Goal: Information Seeking & Learning: Learn about a topic

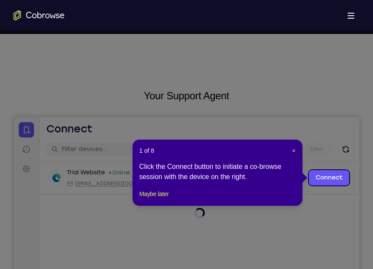
click at [291, 150] on header "1 of 8 ×" at bounding box center [217, 151] width 156 height 8
click at [294, 150] on span "×" at bounding box center [293, 150] width 3 height 7
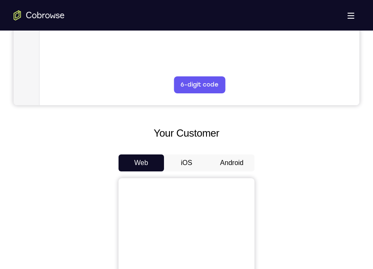
scroll to position [325, 0]
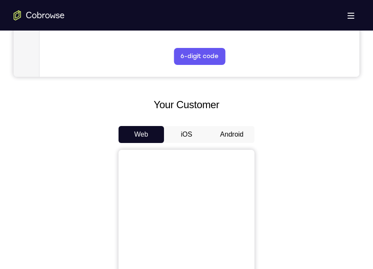
click at [239, 131] on button "Android" at bounding box center [231, 134] width 45 height 17
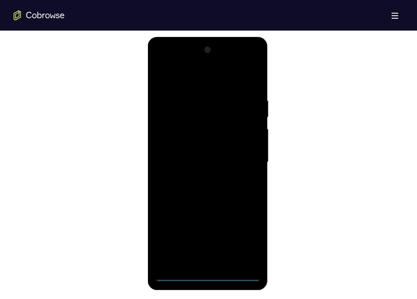
scroll to position [445, 0]
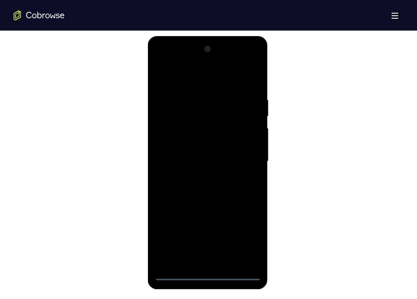
click at [210, 269] on div at bounding box center [207, 161] width 107 height 238
click at [240, 239] on div at bounding box center [207, 161] width 107 height 238
click at [175, 64] on div at bounding box center [207, 161] width 107 height 238
click at [169, 136] on div at bounding box center [207, 161] width 107 height 238
click at [178, 162] on div at bounding box center [207, 161] width 107 height 238
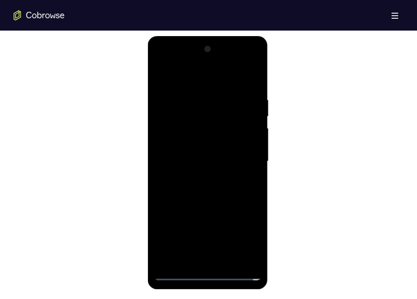
click at [189, 155] on div at bounding box center [207, 161] width 107 height 238
click at [188, 175] on div at bounding box center [207, 161] width 107 height 238
click at [215, 256] on div at bounding box center [207, 161] width 107 height 238
click at [238, 88] on div at bounding box center [207, 161] width 107 height 238
drag, startPoint x: 229, startPoint y: 208, endPoint x: 229, endPoint y: 83, distance: 125.3
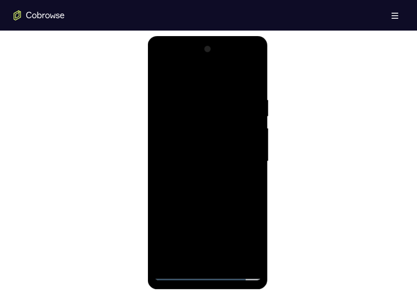
click at [229, 83] on div at bounding box center [207, 161] width 107 height 238
click at [225, 93] on div at bounding box center [207, 161] width 107 height 238
click at [251, 121] on div at bounding box center [207, 161] width 107 height 238
click at [163, 74] on div at bounding box center [207, 161] width 107 height 238
click at [205, 141] on div at bounding box center [207, 161] width 107 height 238
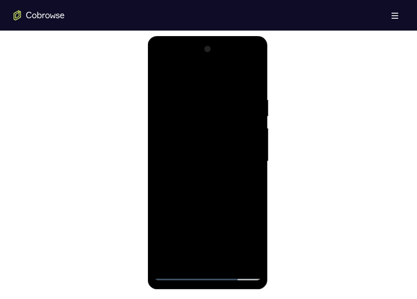
scroll to position [462, 0]
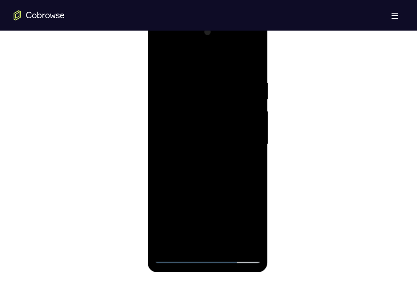
click at [257, 64] on div at bounding box center [207, 144] width 107 height 238
click at [237, 71] on div at bounding box center [207, 144] width 107 height 238
drag, startPoint x: 215, startPoint y: 201, endPoint x: 210, endPoint y: 98, distance: 102.5
click at [210, 98] on div at bounding box center [207, 144] width 107 height 238
click at [215, 158] on div at bounding box center [207, 144] width 107 height 238
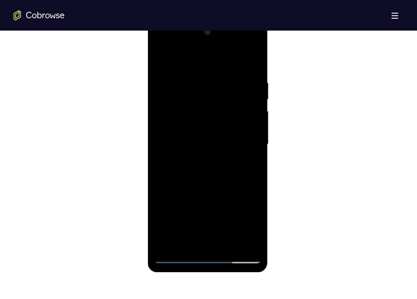
click at [223, 102] on div at bounding box center [207, 144] width 107 height 238
click at [161, 59] on div at bounding box center [207, 144] width 107 height 238
click at [239, 66] on div at bounding box center [207, 144] width 107 height 238
click at [161, 60] on div at bounding box center [207, 144] width 107 height 238
drag, startPoint x: 217, startPoint y: 165, endPoint x: 213, endPoint y: 82, distance: 83.4
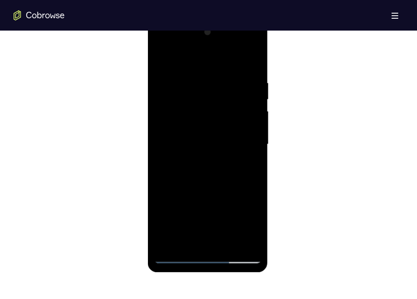
click at [213, 82] on div at bounding box center [207, 144] width 107 height 238
drag, startPoint x: 202, startPoint y: 151, endPoint x: 206, endPoint y: 25, distance: 126.3
click at [206, 25] on div at bounding box center [207, 144] width 107 height 238
drag, startPoint x: 207, startPoint y: 114, endPoint x: 203, endPoint y: 25, distance: 89.7
click at [203, 25] on div at bounding box center [207, 144] width 107 height 238
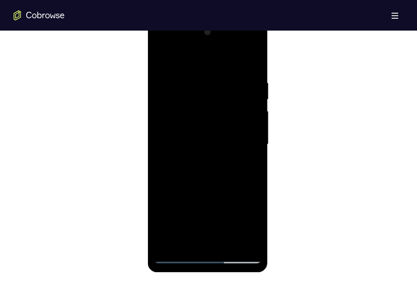
drag, startPoint x: 215, startPoint y: 150, endPoint x: 206, endPoint y: 25, distance: 125.2
click at [206, 25] on div at bounding box center [207, 144] width 107 height 238
drag, startPoint x: 222, startPoint y: 167, endPoint x: 216, endPoint y: 68, distance: 98.7
click at [216, 68] on div at bounding box center [207, 144] width 107 height 238
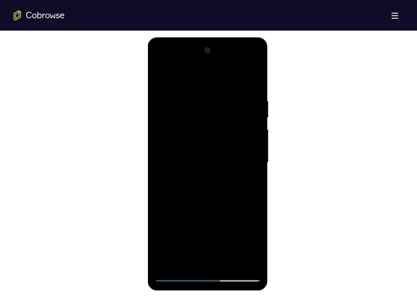
scroll to position [443, 0]
drag, startPoint x: 222, startPoint y: 88, endPoint x: 274, endPoint y: 246, distance: 166.3
click at [269, 246] on html "Online web based iOS Simulators and Android Emulators. Run iPhone, iPad, Mobile…" at bounding box center [208, 165] width 121 height 255
drag, startPoint x: 245, startPoint y: 99, endPoint x: 331, endPoint y: 246, distance: 170.8
click at [269, 246] on html "Online web based iOS Simulators and Android Emulators. Run iPhone, iPad, Mobile…" at bounding box center [208, 165] width 121 height 255
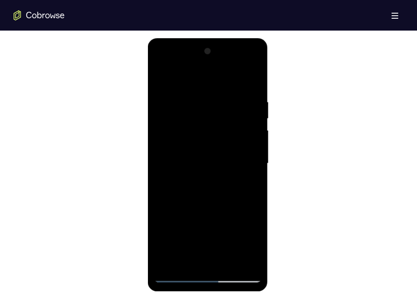
click at [234, 93] on div at bounding box center [207, 164] width 107 height 238
drag, startPoint x: 213, startPoint y: 183, endPoint x: 208, endPoint y: 73, distance: 109.7
click at [208, 73] on div at bounding box center [207, 164] width 107 height 238
click at [211, 180] on div at bounding box center [207, 164] width 107 height 238
click at [200, 140] on div at bounding box center [207, 164] width 107 height 238
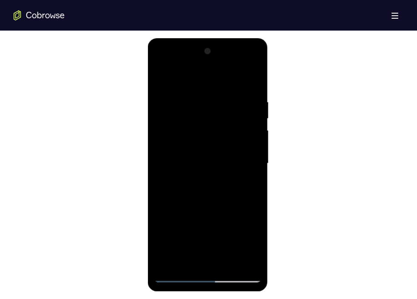
click at [200, 140] on div at bounding box center [207, 164] width 107 height 238
click at [197, 123] on div at bounding box center [207, 164] width 107 height 238
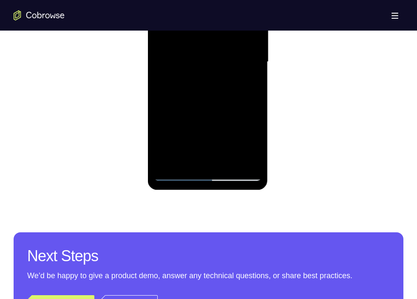
scroll to position [545, 0]
click at [254, 163] on div at bounding box center [207, 62] width 107 height 238
click at [178, 178] on div at bounding box center [207, 62] width 107 height 238
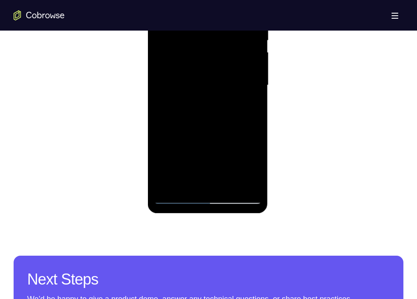
scroll to position [517, 0]
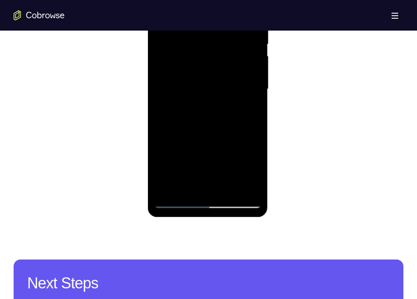
click at [213, 163] on div at bounding box center [207, 89] width 107 height 238
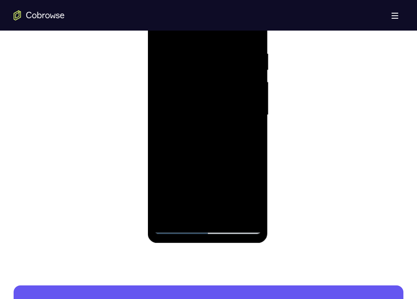
scroll to position [490, 0]
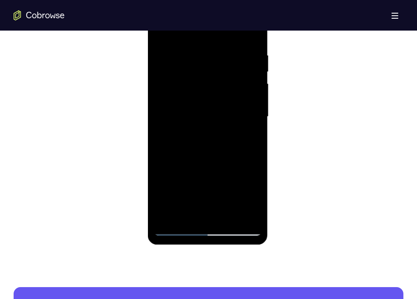
drag, startPoint x: 212, startPoint y: 175, endPoint x: 213, endPoint y: 37, distance: 138.5
click at [213, 37] on div at bounding box center [207, 117] width 107 height 238
drag, startPoint x: 221, startPoint y: 169, endPoint x: 216, endPoint y: 32, distance: 136.9
click at [216, 32] on div at bounding box center [207, 117] width 107 height 238
drag, startPoint x: 231, startPoint y: 163, endPoint x: 232, endPoint y: 34, distance: 129.2
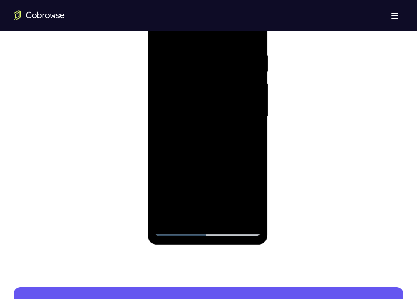
click at [232, 34] on div at bounding box center [207, 117] width 107 height 238
drag, startPoint x: 228, startPoint y: 173, endPoint x: 226, endPoint y: 68, distance: 105.4
click at [226, 68] on div at bounding box center [207, 117] width 107 height 238
drag, startPoint x: 228, startPoint y: 180, endPoint x: 230, endPoint y: 36, distance: 144.0
click at [230, 36] on div at bounding box center [207, 117] width 107 height 238
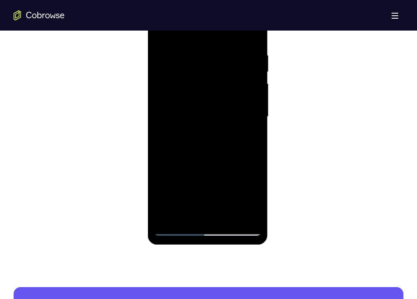
drag, startPoint x: 240, startPoint y: 170, endPoint x: 237, endPoint y: 8, distance: 162.3
click at [237, 8] on div at bounding box center [207, 117] width 107 height 238
drag, startPoint x: 234, startPoint y: 157, endPoint x: 236, endPoint y: 19, distance: 138.1
click at [236, 19] on div at bounding box center [207, 117] width 107 height 238
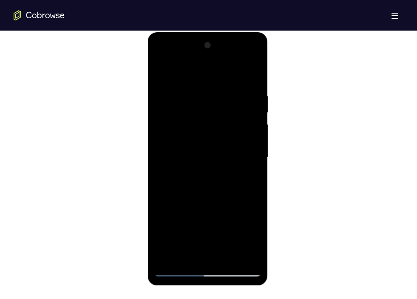
scroll to position [443, 0]
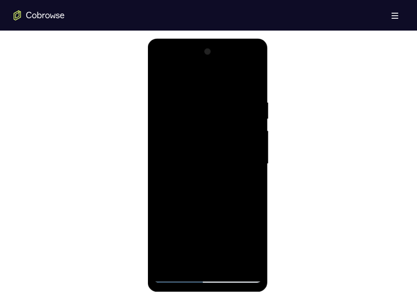
click at [161, 77] on div at bounding box center [207, 164] width 107 height 238
drag, startPoint x: 209, startPoint y: 203, endPoint x: 222, endPoint y: 14, distance: 189.1
click at [222, 39] on html "Online web based iOS Simulators and Android Emulators. Run iPhone, iPad, Mobile…" at bounding box center [208, 166] width 121 height 255
drag, startPoint x: 216, startPoint y: 187, endPoint x: 223, endPoint y: -8, distance: 195.1
click at [223, 39] on html "Online web based iOS Simulators and Android Emulators. Run iPhone, iPad, Mobile…" at bounding box center [208, 166] width 121 height 255
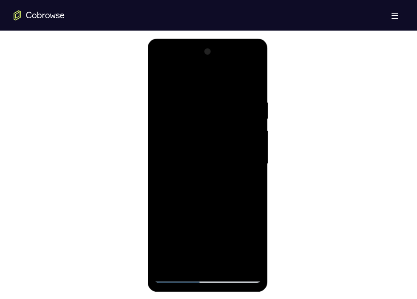
drag, startPoint x: 217, startPoint y: 110, endPoint x: 233, endPoint y: 26, distance: 86.1
click at [233, 39] on html "Online web based iOS Simulators and Android Emulators. Run iPhone, iPad, Mobile…" at bounding box center [208, 166] width 121 height 255
drag, startPoint x: 219, startPoint y: 206, endPoint x: 233, endPoint y: 32, distance: 174.8
click at [233, 39] on html "Online web based iOS Simulators and Android Emulators. Run iPhone, iPad, Mobile…" at bounding box center [208, 166] width 121 height 255
drag, startPoint x: 210, startPoint y: 201, endPoint x: 215, endPoint y: -8, distance: 208.2
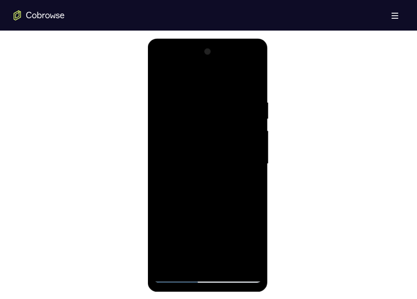
click at [215, 39] on html "Online web based iOS Simulators and Android Emulators. Run iPhone, iPad, Mobile…" at bounding box center [208, 166] width 121 height 255
drag, startPoint x: 216, startPoint y: 161, endPoint x: 219, endPoint y: 0, distance: 161.5
click at [219, 39] on html "Online web based iOS Simulators and Android Emulators. Run iPhone, iPad, Mobile…" at bounding box center [208, 166] width 121 height 255
drag, startPoint x: 215, startPoint y: 199, endPoint x: 225, endPoint y: 119, distance: 80.0
click at [225, 119] on div at bounding box center [207, 164] width 107 height 238
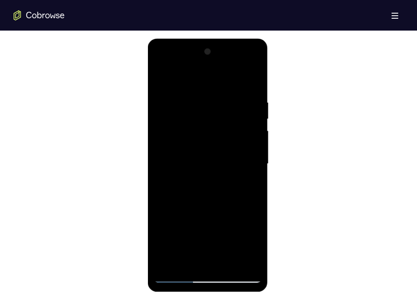
drag, startPoint x: 228, startPoint y: 208, endPoint x: 233, endPoint y: 64, distance: 144.1
click at [233, 64] on div at bounding box center [207, 164] width 107 height 238
drag, startPoint x: 223, startPoint y: 168, endPoint x: 220, endPoint y: 35, distance: 133.4
click at [220, 39] on html "Online web based iOS Simulators and Android Emulators. Run iPhone, iPad, Mobile…" at bounding box center [208, 166] width 121 height 255
drag, startPoint x: 221, startPoint y: 181, endPoint x: 213, endPoint y: 29, distance: 152.7
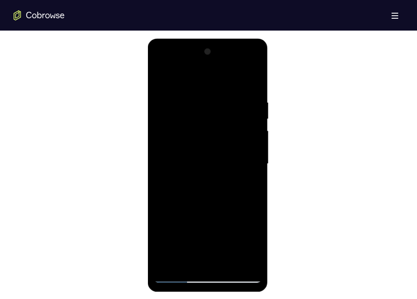
click at [213, 39] on html "Online web based iOS Simulators and Android Emulators. Run iPhone, iPad, Mobile…" at bounding box center [208, 166] width 121 height 255
drag, startPoint x: 224, startPoint y: 196, endPoint x: 212, endPoint y: 54, distance: 143.2
click at [212, 54] on div at bounding box center [207, 164] width 107 height 238
drag, startPoint x: 230, startPoint y: 180, endPoint x: 232, endPoint y: 29, distance: 151.2
click at [232, 39] on html "Online web based iOS Simulators and Android Emulators. Run iPhone, iPad, Mobile…" at bounding box center [208, 166] width 121 height 255
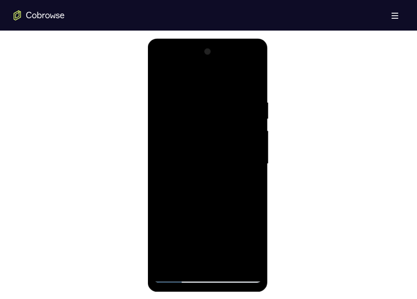
drag, startPoint x: 222, startPoint y: 171, endPoint x: 220, endPoint y: 34, distance: 137.2
click at [220, 39] on html "Online web based iOS Simulators and Android Emulators. Run iPhone, iPad, Mobile…" at bounding box center [208, 166] width 121 height 255
drag, startPoint x: 229, startPoint y: 168, endPoint x: 230, endPoint y: 29, distance: 139.3
click at [230, 39] on html "Online web based iOS Simulators and Android Emulators. Run iPhone, iPad, Mobile…" at bounding box center [208, 166] width 121 height 255
drag, startPoint x: 232, startPoint y: 92, endPoint x: 225, endPoint y: 29, distance: 63.7
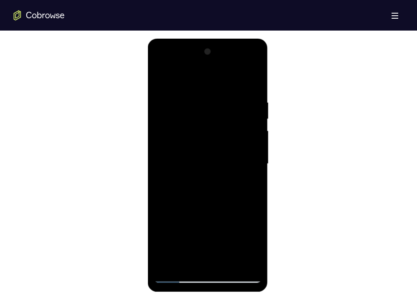
click at [225, 39] on html "Online web based iOS Simulators and Android Emulators. Run iPhone, iPad, Mobile…" at bounding box center [208, 166] width 121 height 255
drag, startPoint x: 229, startPoint y: 150, endPoint x: 229, endPoint y: 29, distance: 121.1
click at [229, 39] on html "Online web based iOS Simulators and Android Emulators. Run iPhone, iPad, Mobile…" at bounding box center [208, 166] width 121 height 255
drag, startPoint x: 223, startPoint y: 167, endPoint x: 223, endPoint y: 44, distance: 123.2
click at [223, 44] on div at bounding box center [208, 165] width 120 height 253
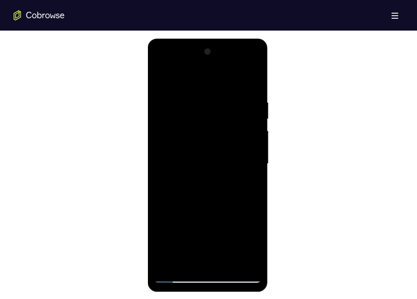
drag, startPoint x: 224, startPoint y: 176, endPoint x: 213, endPoint y: 37, distance: 139.4
click at [213, 39] on html "Online web based iOS Simulators and Android Emulators. Run iPhone, iPad, Mobile…" at bounding box center [208, 166] width 121 height 255
drag, startPoint x: 225, startPoint y: 173, endPoint x: 223, endPoint y: 104, distance: 69.7
click at [223, 104] on div at bounding box center [207, 164] width 107 height 238
drag, startPoint x: 224, startPoint y: 142, endPoint x: 220, endPoint y: 68, distance: 74.0
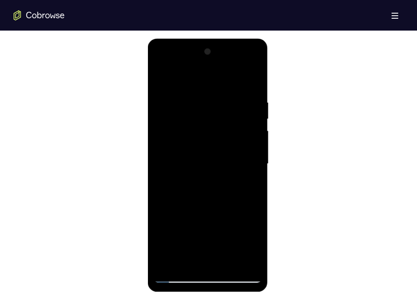
click at [220, 68] on div at bounding box center [207, 164] width 107 height 238
drag, startPoint x: 227, startPoint y: 180, endPoint x: 223, endPoint y: 69, distance: 110.9
click at [223, 69] on div at bounding box center [207, 164] width 107 height 238
drag, startPoint x: 227, startPoint y: 189, endPoint x: 223, endPoint y: 40, distance: 149.6
click at [223, 40] on div at bounding box center [208, 165] width 120 height 253
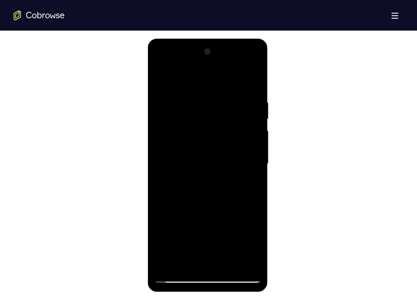
drag, startPoint x: 218, startPoint y: 197, endPoint x: 223, endPoint y: 76, distance: 121.1
click at [223, 76] on div at bounding box center [207, 164] width 107 height 238
drag, startPoint x: 215, startPoint y: 183, endPoint x: 210, endPoint y: 42, distance: 141.1
click at [210, 42] on div at bounding box center [208, 165] width 120 height 253
drag, startPoint x: 214, startPoint y: 183, endPoint x: 217, endPoint y: 75, distance: 107.9
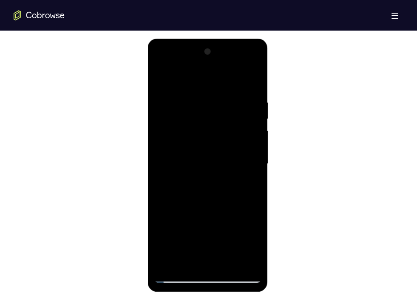
click at [217, 75] on div at bounding box center [207, 164] width 107 height 238
drag, startPoint x: 211, startPoint y: 187, endPoint x: 211, endPoint y: 153, distance: 34.4
click at [211, 153] on div at bounding box center [207, 164] width 107 height 238
drag, startPoint x: 212, startPoint y: 186, endPoint x: 218, endPoint y: 64, distance: 122.5
click at [218, 64] on div at bounding box center [207, 164] width 107 height 238
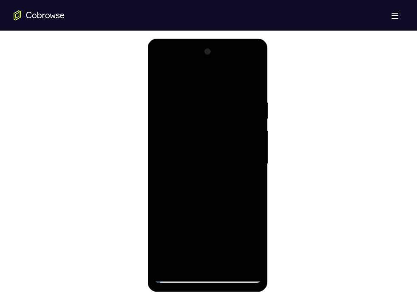
drag, startPoint x: 218, startPoint y: 190, endPoint x: 215, endPoint y: 33, distance: 156.8
click at [215, 39] on html "Online web based iOS Simulators and Android Emulators. Run iPhone, iPad, Mobile…" at bounding box center [208, 166] width 121 height 255
drag, startPoint x: 226, startPoint y: 165, endPoint x: 226, endPoint y: 72, distance: 93.0
click at [226, 72] on div at bounding box center [207, 164] width 107 height 238
drag, startPoint x: 221, startPoint y: 172, endPoint x: 210, endPoint y: 54, distance: 117.7
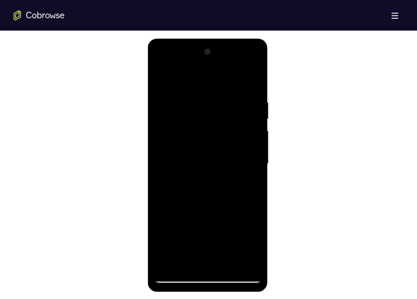
click at [210, 54] on div at bounding box center [207, 164] width 107 height 238
click at [234, 39] on div at bounding box center [208, 39] width 120 height 0
